Goal: Communication & Community: Answer question/provide support

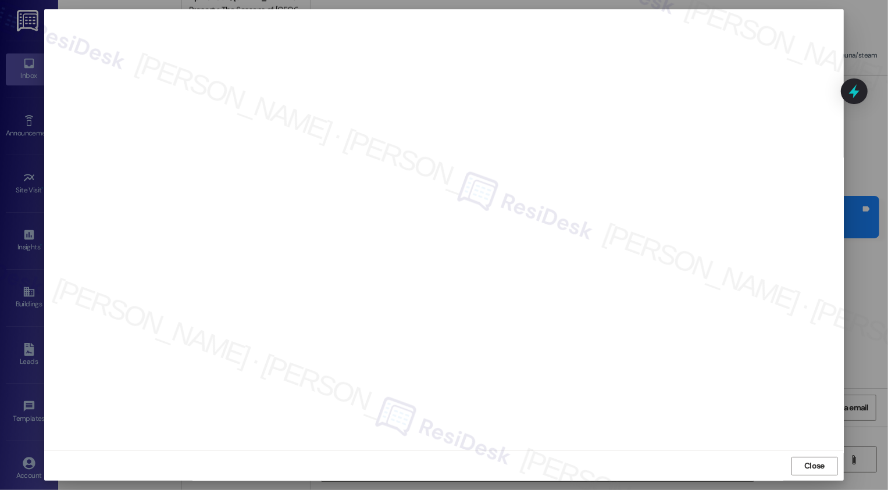
scroll to position [606, 0]
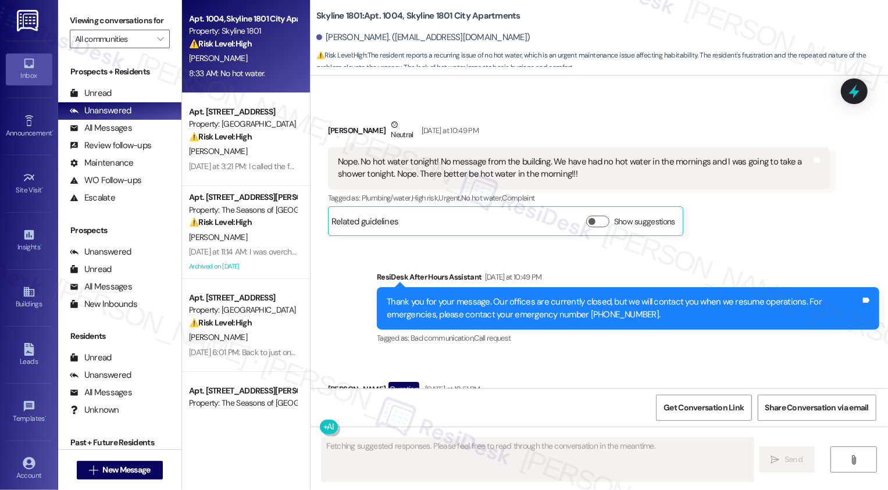
scroll to position [1166, 0]
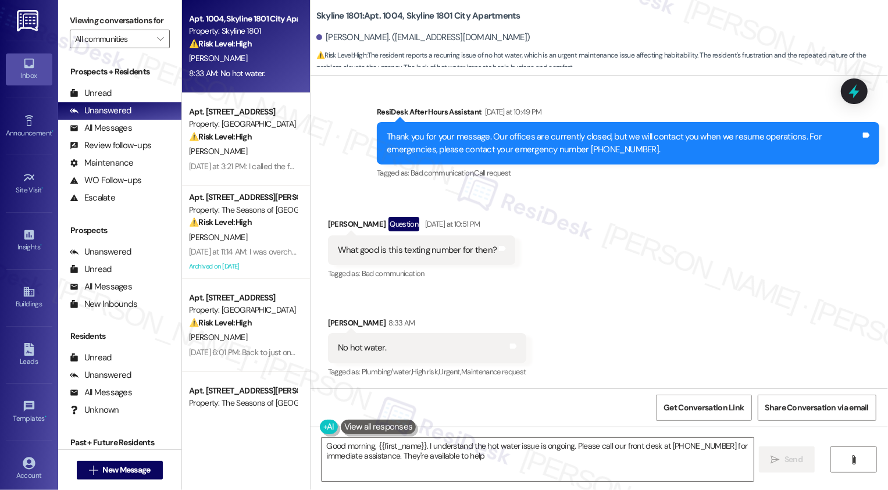
type textarea "Good morning, {{first_name}}. I understand the hot water issue is ongoing. Plea…"
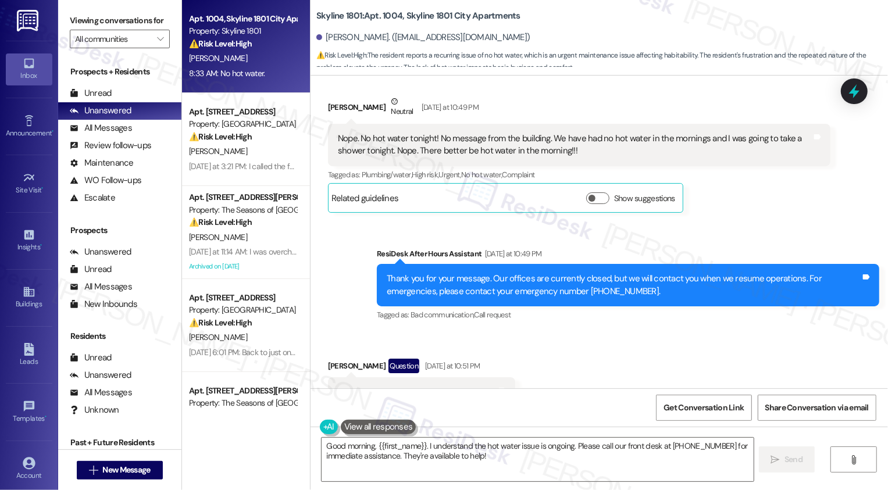
scroll to position [1016, 0]
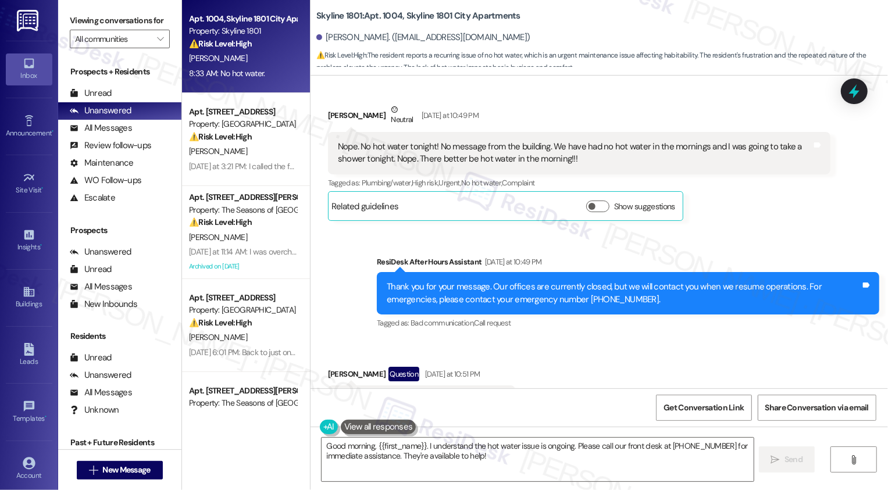
click at [706, 189] on div "Tagged as: Plumbing/water , Click to highlight conversations about Plumbing/wat…" at bounding box center [579, 182] width 502 height 17
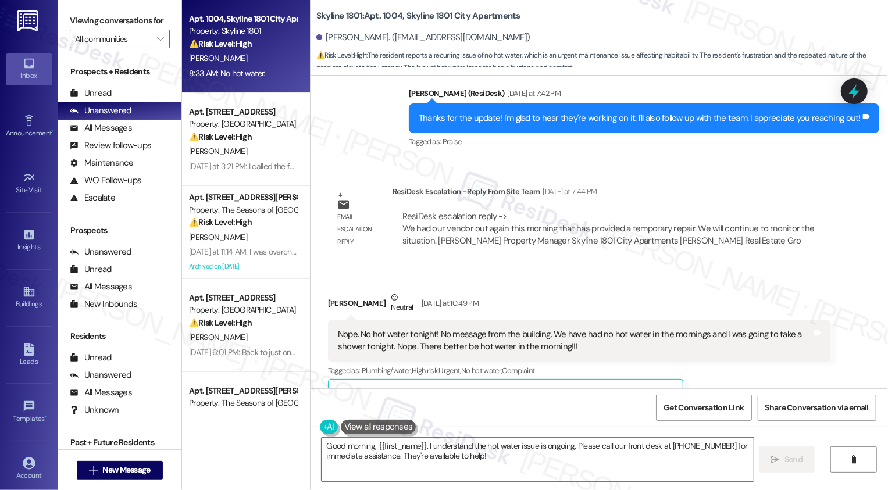
scroll to position [829, 0]
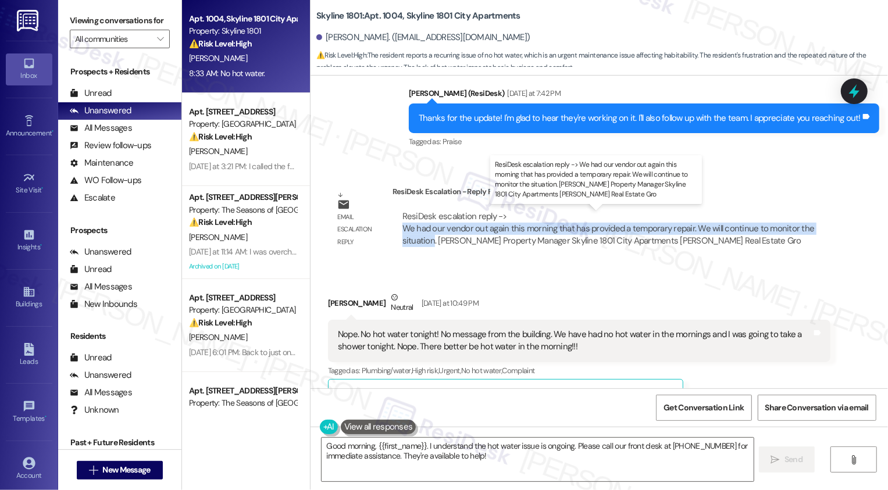
drag, startPoint x: 396, startPoint y: 228, endPoint x: 425, endPoint y: 238, distance: 30.9
click at [425, 238] on div "ResiDesk escalation reply -> We had our vendor out again this morning that has …" at bounding box center [608, 228] width 412 height 37
copy div "We had our vendor out again this morning that has provided a temporary repair. …"
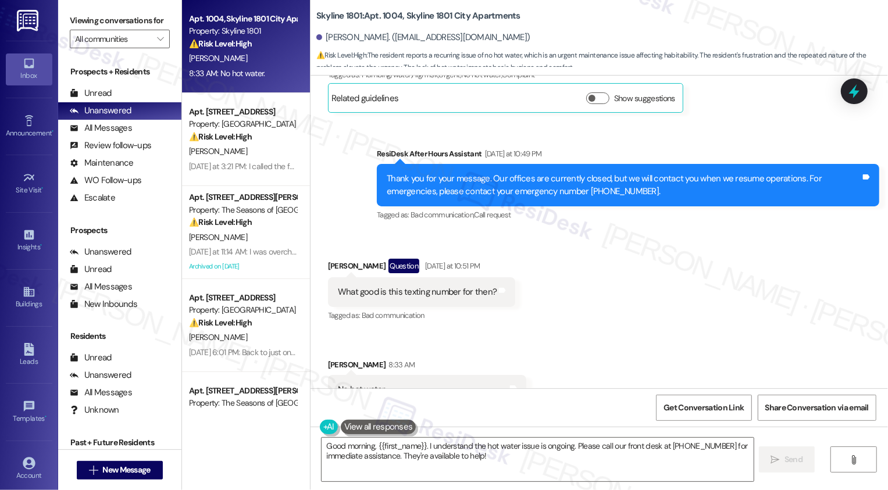
scroll to position [1120, 0]
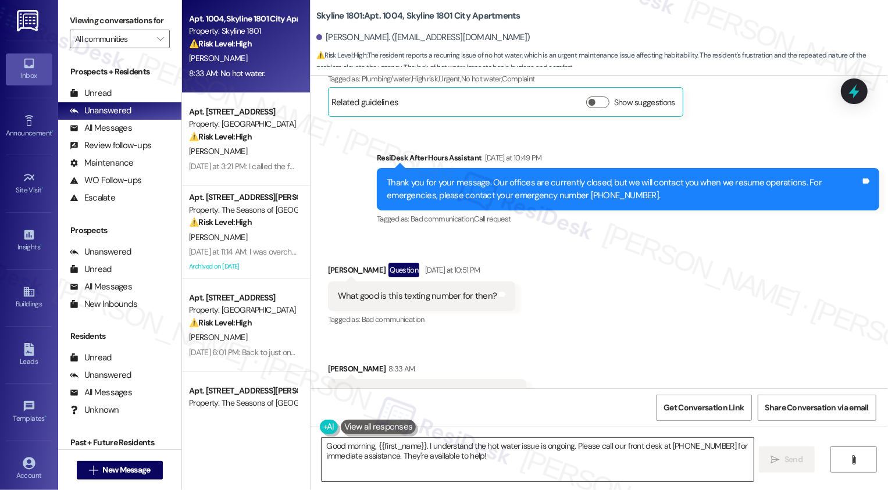
click at [417, 458] on textarea "Good morning, {{first_name}}. I understand the hot water issue is ongoing. Plea…" at bounding box center [538, 460] width 432 height 44
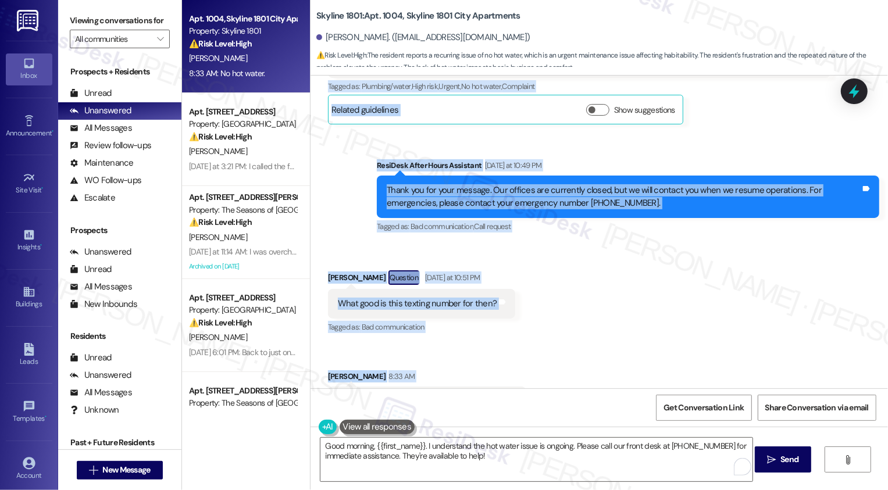
scroll to position [1177, 0]
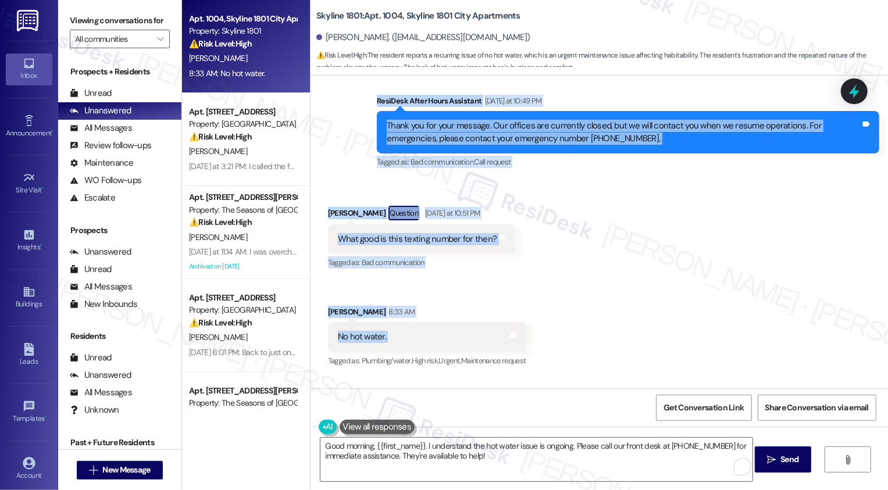
drag, startPoint x: 321, startPoint y: 171, endPoint x: 446, endPoint y: 344, distance: 213.7
click at [446, 344] on div "Lease started [DATE] 8:00 PM Received via SMS [PERSON_NAME] [DATE] 11:07 AM Hot…" at bounding box center [598, 232] width 577 height 313
copy div "[PERSON_NAME] Neutral [DATE] at 10:49 PM Nope. No hot water tonight! No message…"
click at [401, 448] on textarea "Good morning, {{first_name}}. I understand the hot water issue is ongoing. Plea…" at bounding box center [536, 460] width 432 height 44
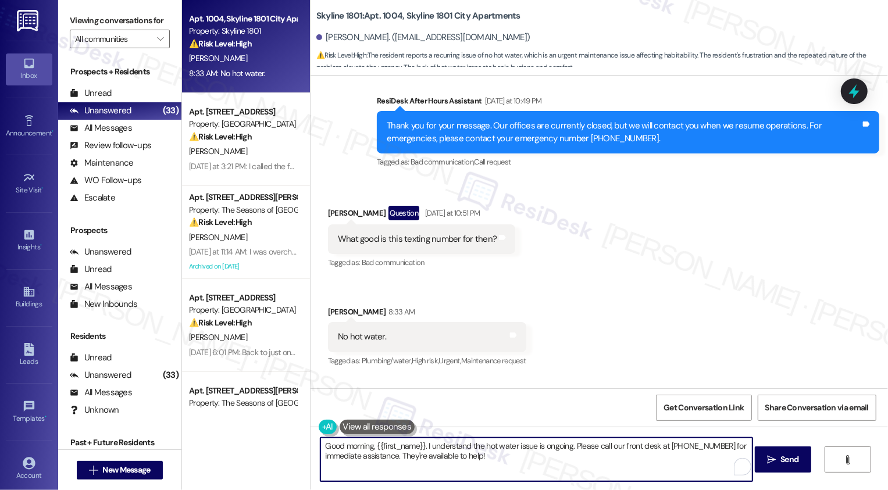
click at [402, 455] on textarea "Good morning, {{first_name}}. I understand the hot water issue is ongoing. Plea…" at bounding box center [536, 460] width 432 height 44
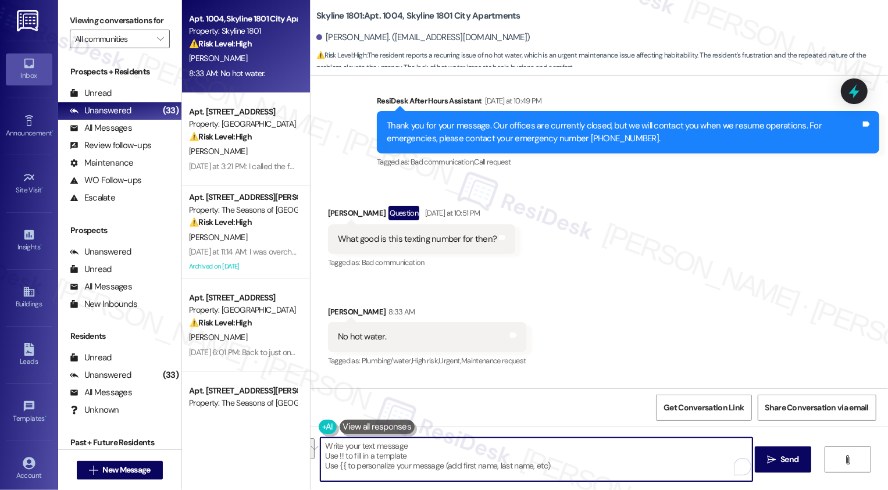
paste textarea "Hi [PERSON_NAME], I hear your frustration and I’m really sorry you’re still wit…"
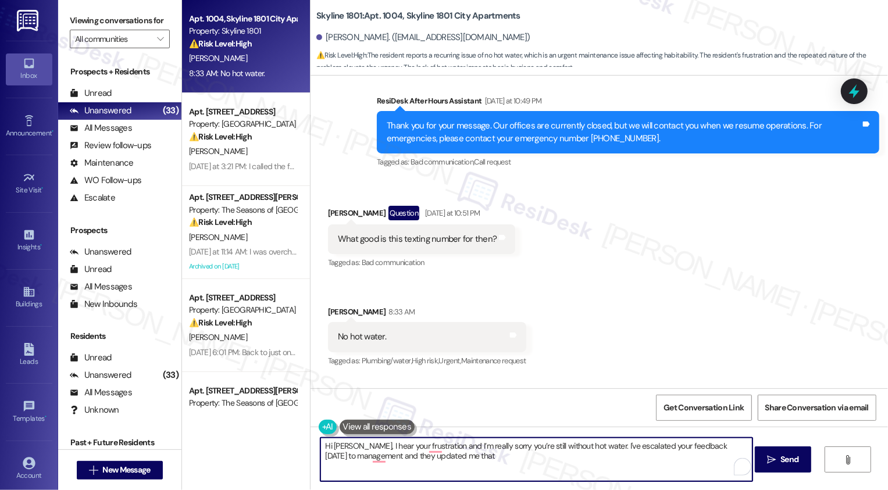
paste textarea "had our vendor out again this morning that has provided a temporary repair. We …"
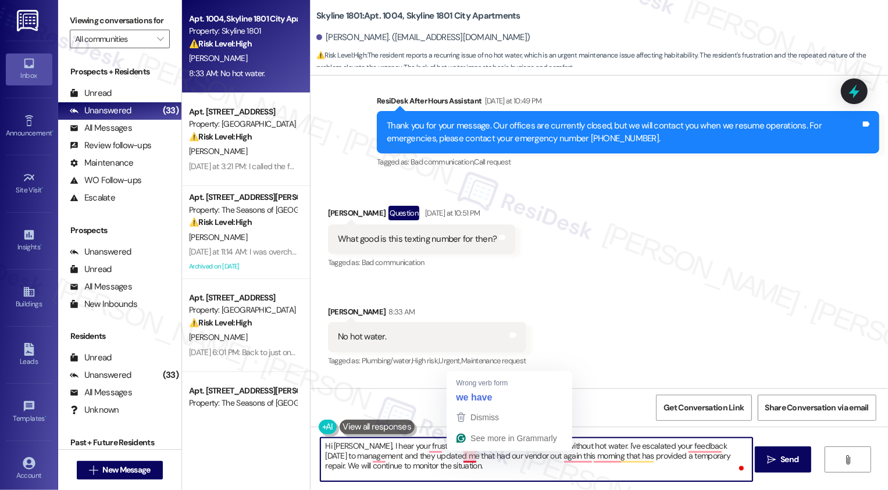
click at [456, 456] on textarea "Hi [PERSON_NAME], I hear your frustration and I’m really sorry you’re still wit…" at bounding box center [536, 460] width 432 height 44
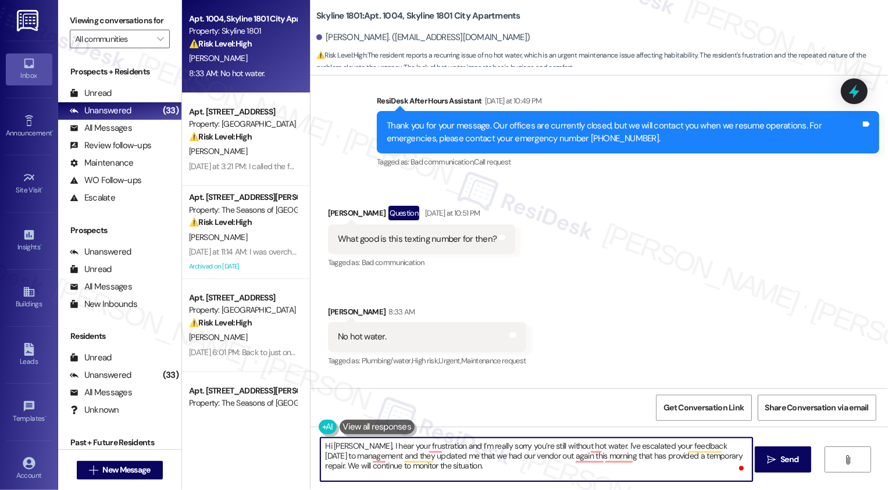
click at [545, 459] on textarea "Hi [PERSON_NAME], I hear your frustration and I’m really sorry you’re still wit…" at bounding box center [536, 460] width 432 height 44
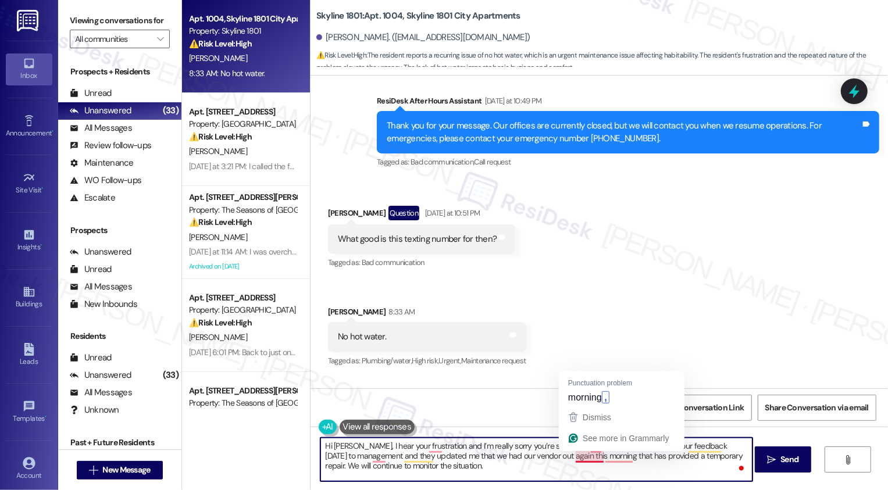
click at [579, 458] on textarea "Hi [PERSON_NAME], I hear your frustration and I’m really sorry you’re still wit…" at bounding box center [536, 460] width 432 height 44
click at [558, 458] on textarea "Hi [PERSON_NAME], I hear your frustration and I’m really sorry you’re still wit…" at bounding box center [536, 460] width 432 height 44
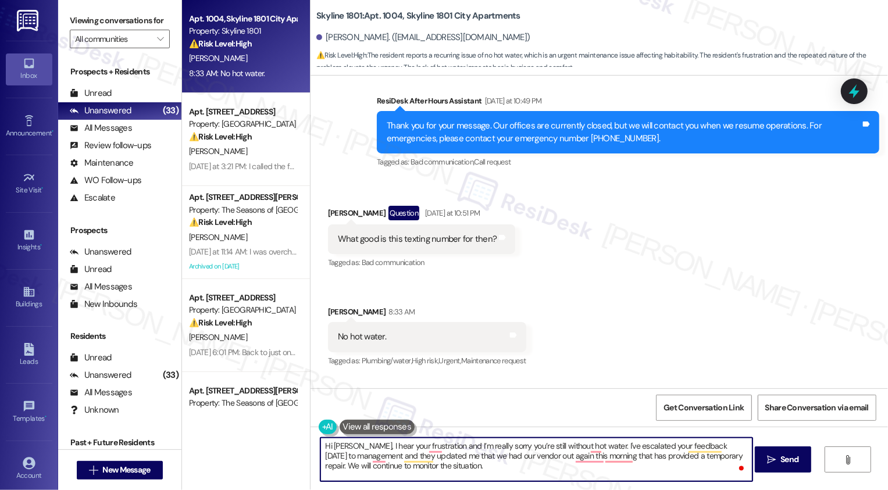
click at [558, 458] on textarea "Hi [PERSON_NAME], I hear your frustration and I’m really sorry you’re still wit…" at bounding box center [536, 460] width 432 height 44
click at [623, 459] on textarea "Hi [PERSON_NAME], I hear your frustration and I’m really sorry you’re still wit…" at bounding box center [536, 460] width 432 height 44
click at [343, 467] on textarea "Hi [PERSON_NAME], I hear your frustration and I’m really sorry you’re still wit…" at bounding box center [536, 460] width 432 height 44
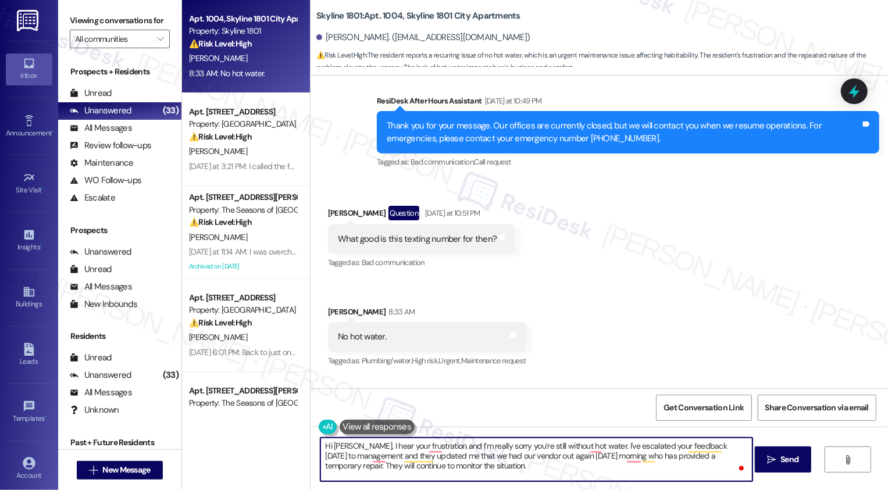
click at [499, 466] on textarea "Hi [PERSON_NAME], I hear your frustration and I’m really sorry you’re still wit…" at bounding box center [536, 460] width 432 height 44
paste textarea ", and I’m so sorry you’re still without hot water. I escalated your feedback to…"
type textarea "Hi [PERSON_NAME], I hear your frustration, and I’m so sorry you’re still withou…"
click at [774, 461] on icon "" at bounding box center [771, 459] width 9 height 9
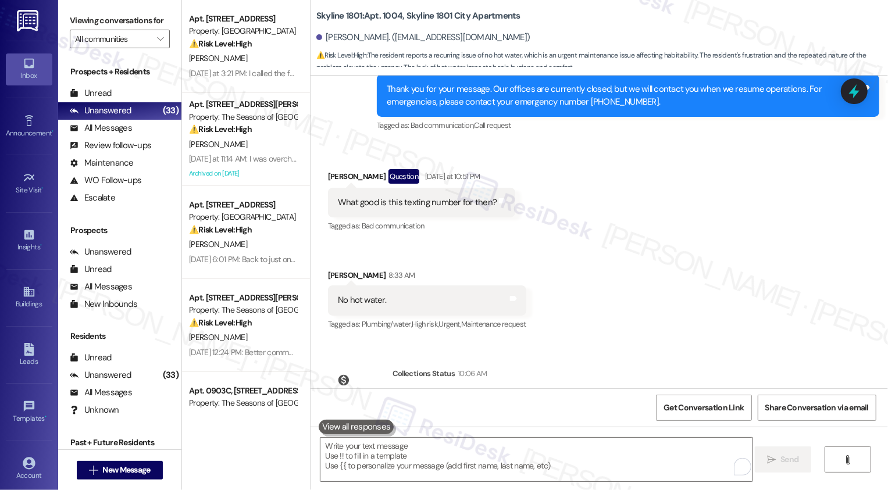
scroll to position [1380, 0]
